Goal: Find specific page/section: Find specific page/section

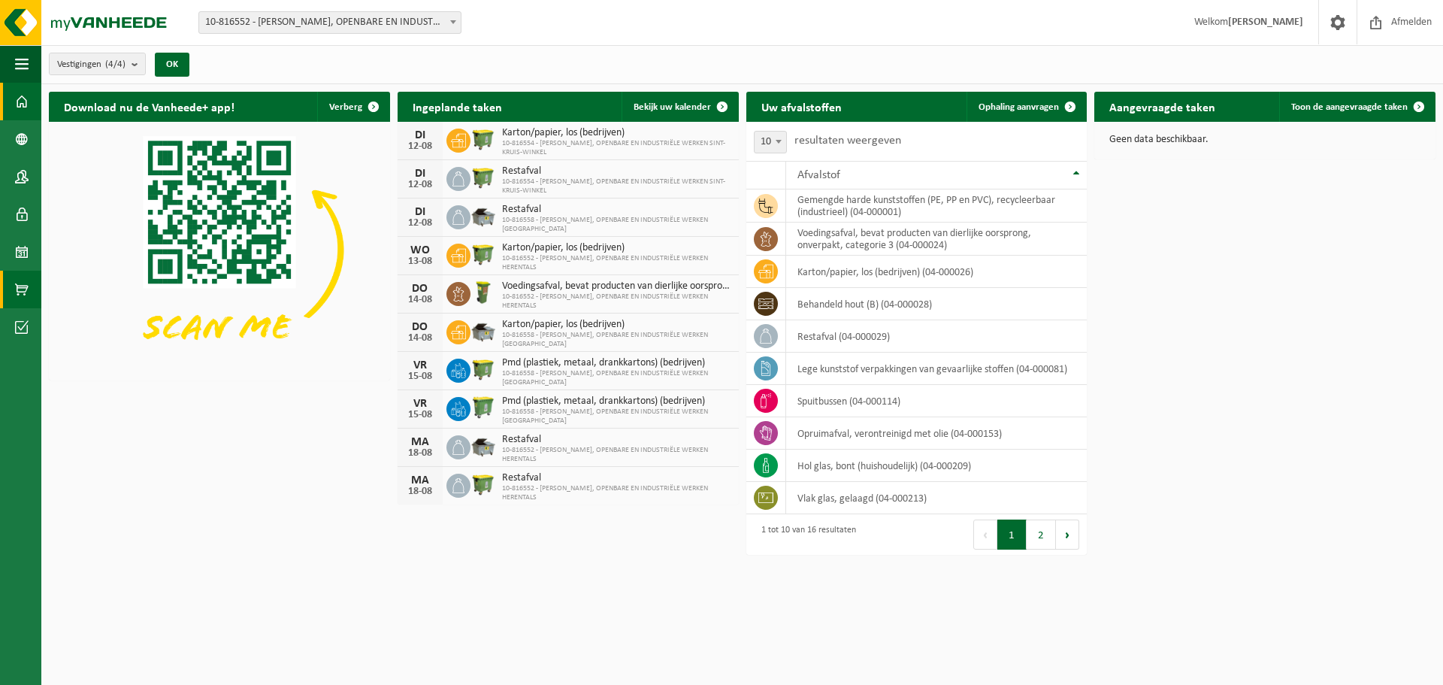
click at [20, 283] on span at bounding box center [22, 290] width 14 height 38
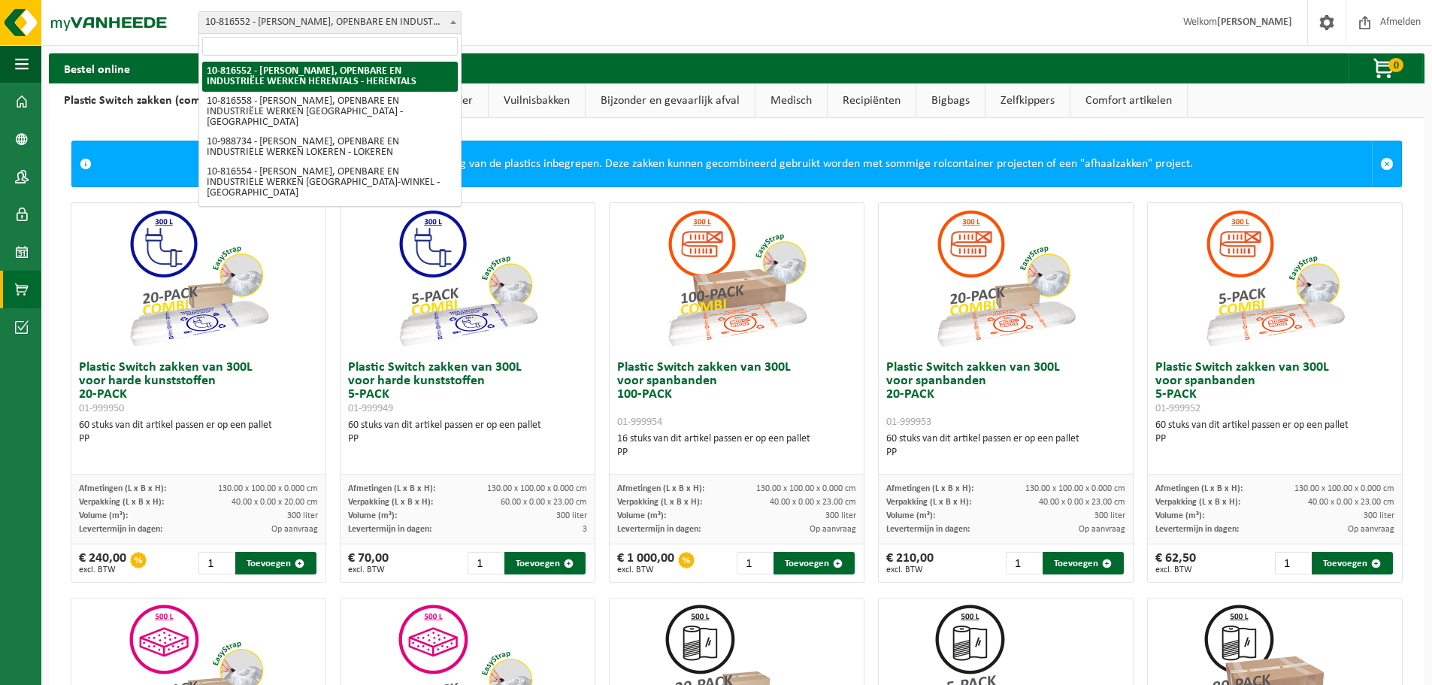
click at [453, 20] on b at bounding box center [453, 22] width 6 height 4
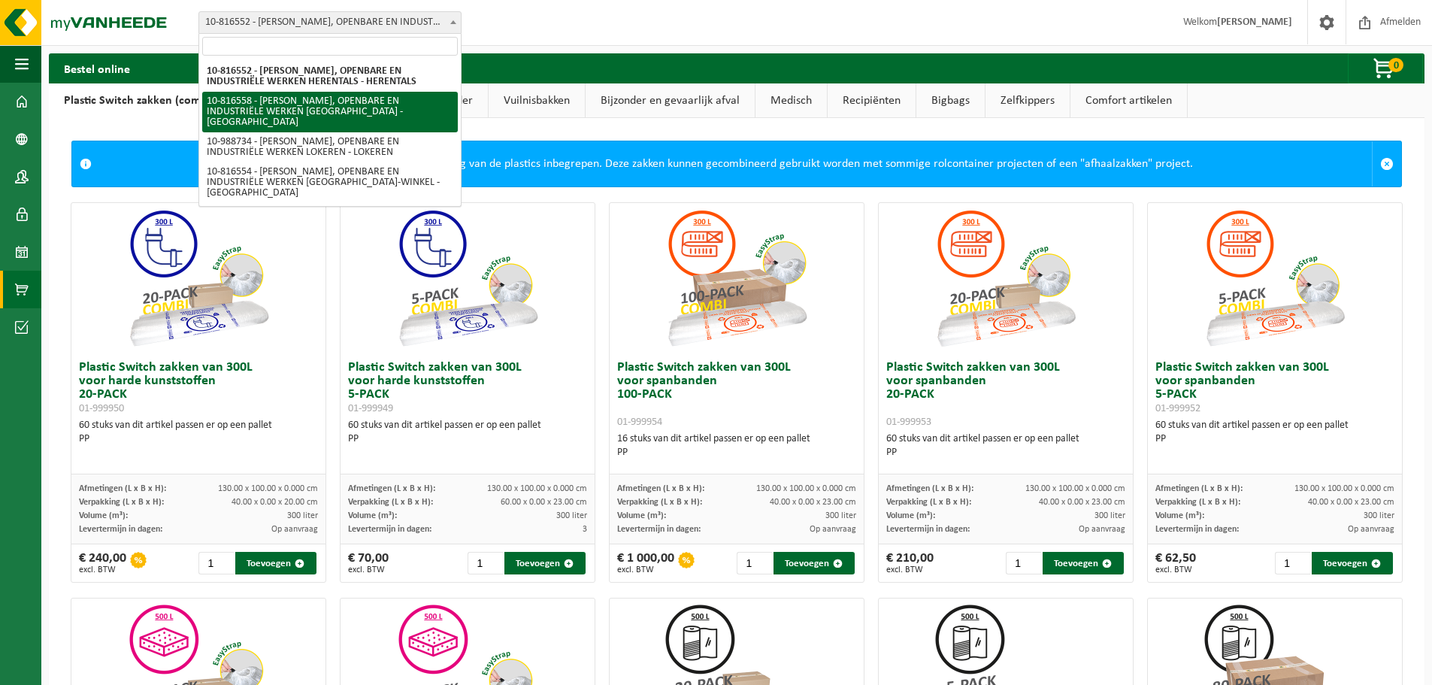
select select "38575"
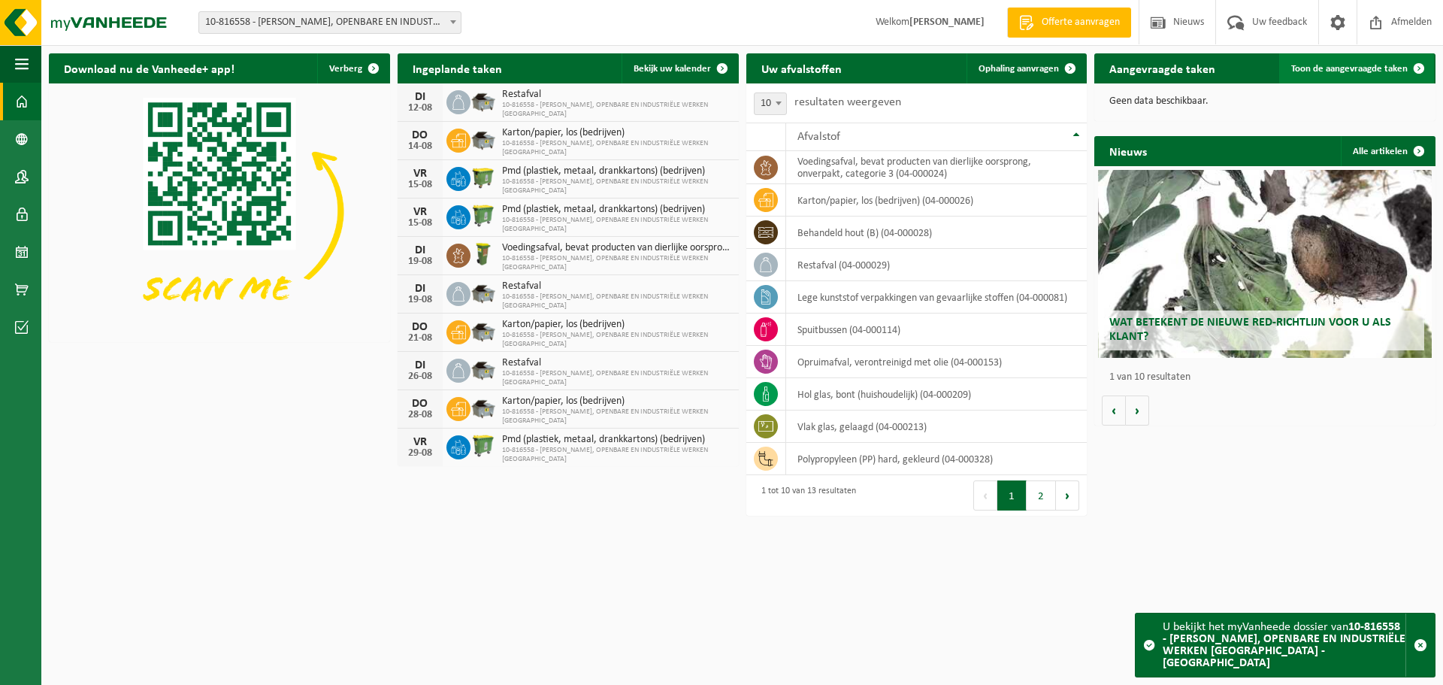
click at [1374, 72] on span "Toon de aangevraagde taken" at bounding box center [1349, 69] width 117 height 10
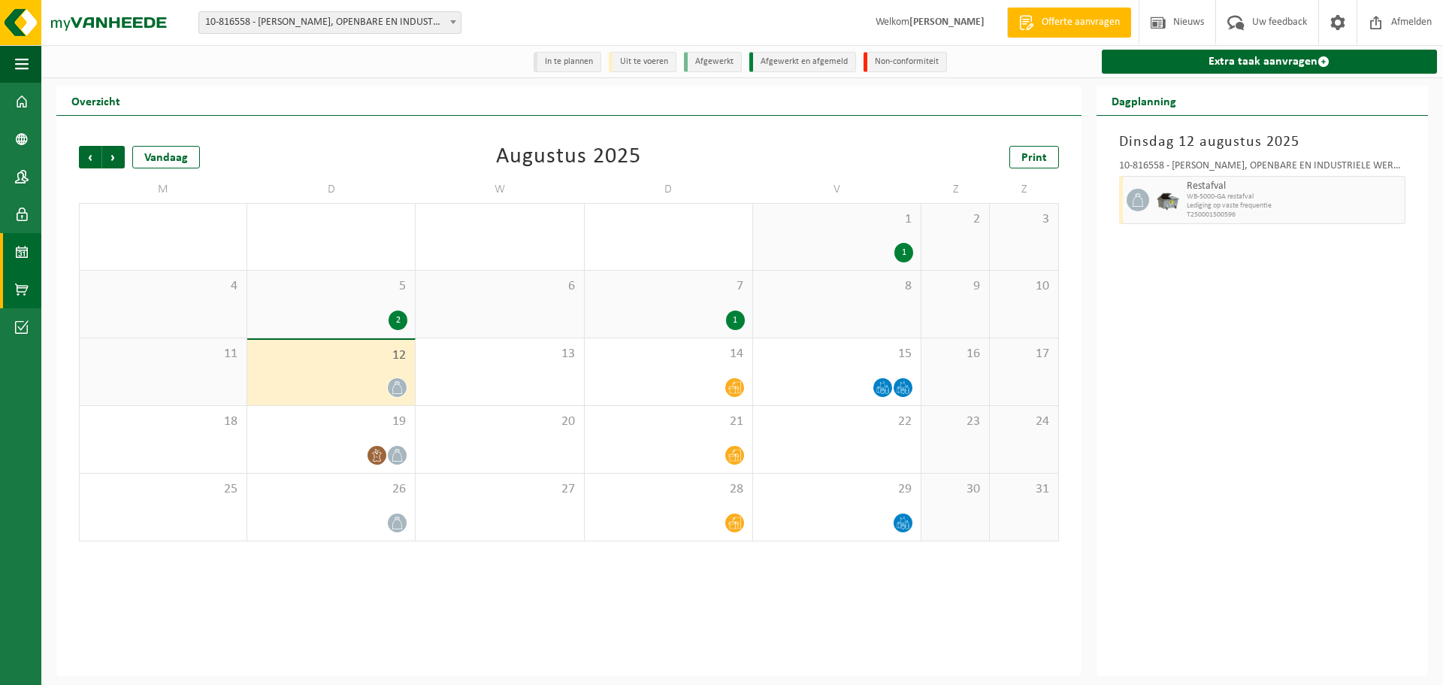
click at [17, 285] on span at bounding box center [22, 290] width 14 height 38
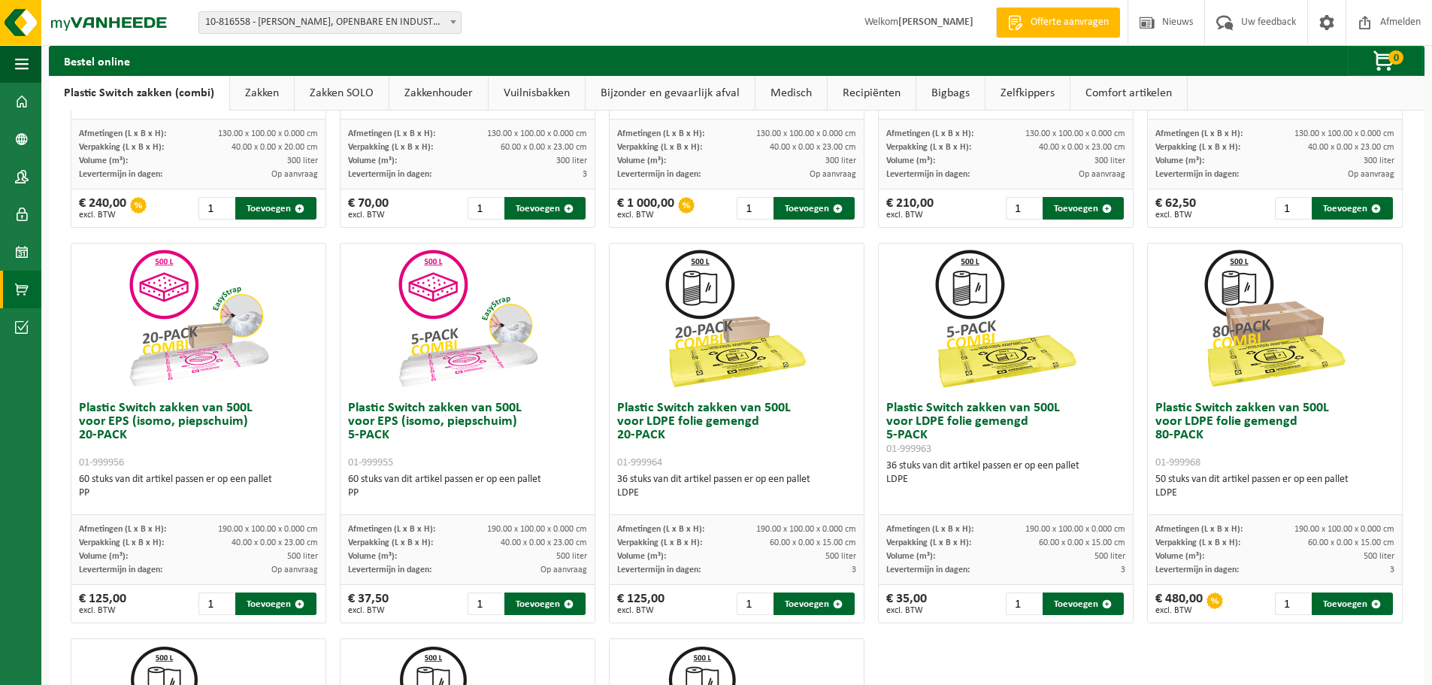
scroll to position [376, 0]
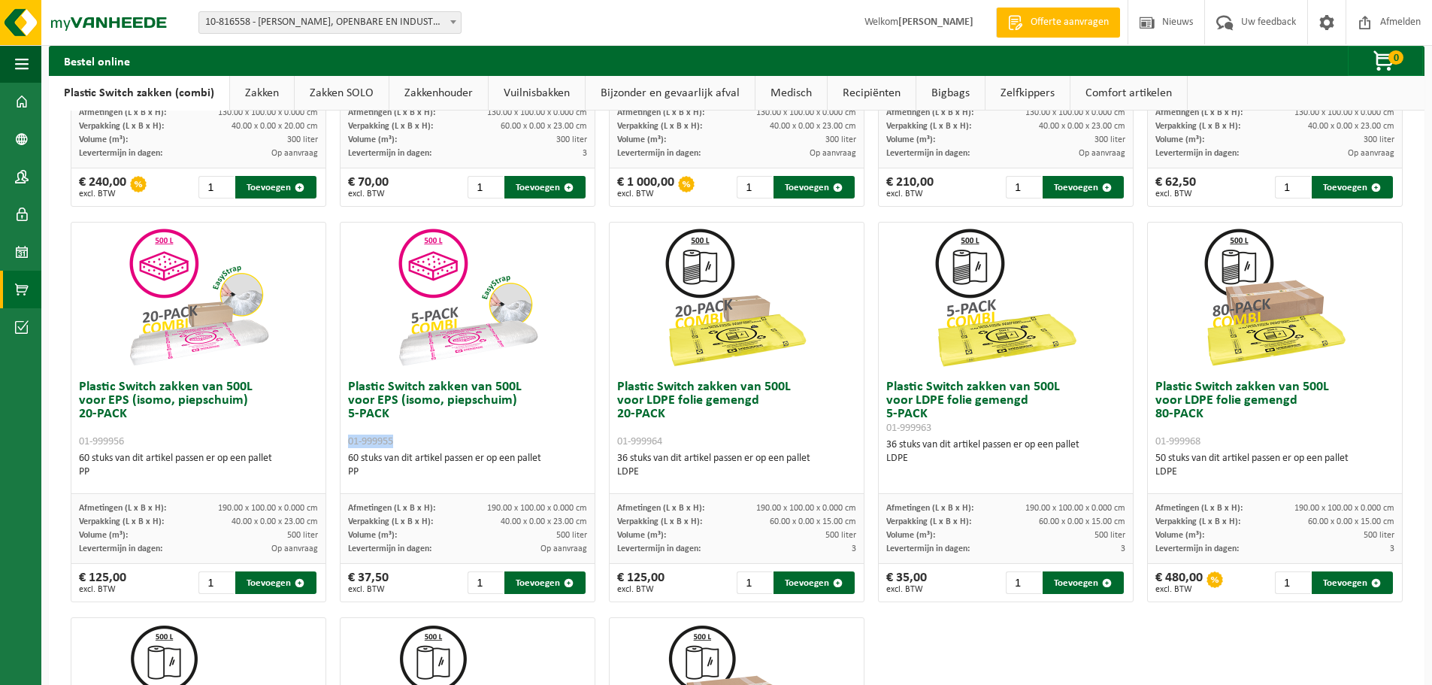
drag, startPoint x: 396, startPoint y: 440, endPoint x: 344, endPoint y: 446, distance: 53.0
click at [344, 446] on div "Plastic Switch zakken van 500L voor EPS (isomo, piepschuim) 5-PACK 01-999955 60…" at bounding box center [468, 433] width 254 height 121
copy span "01-999955"
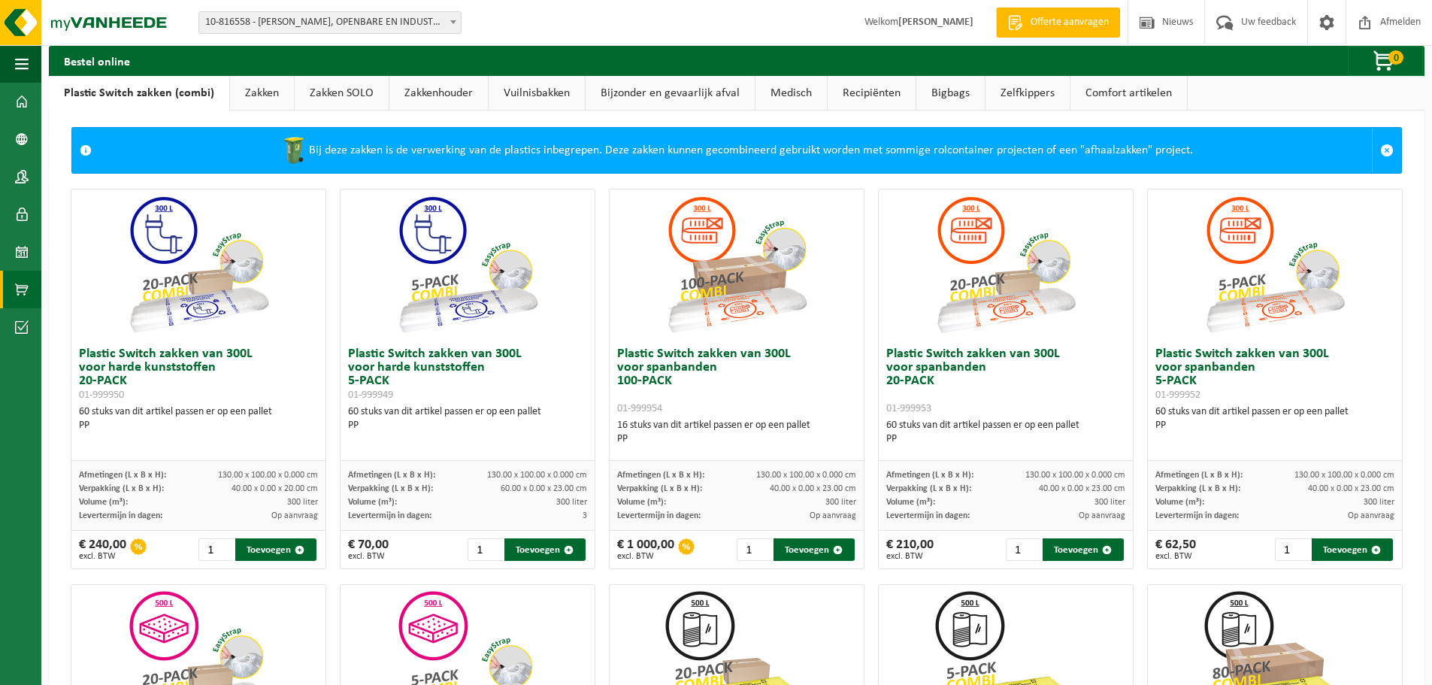
scroll to position [0, 0]
